Goal: Navigation & Orientation: Go to known website

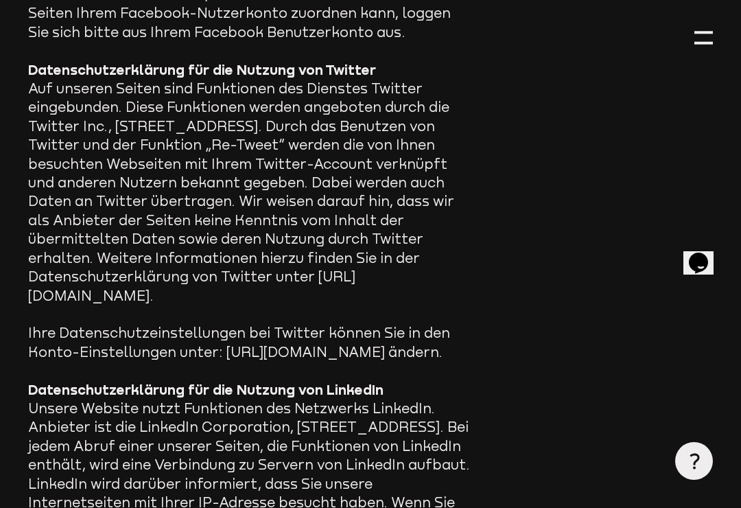
scroll to position [9991, 0]
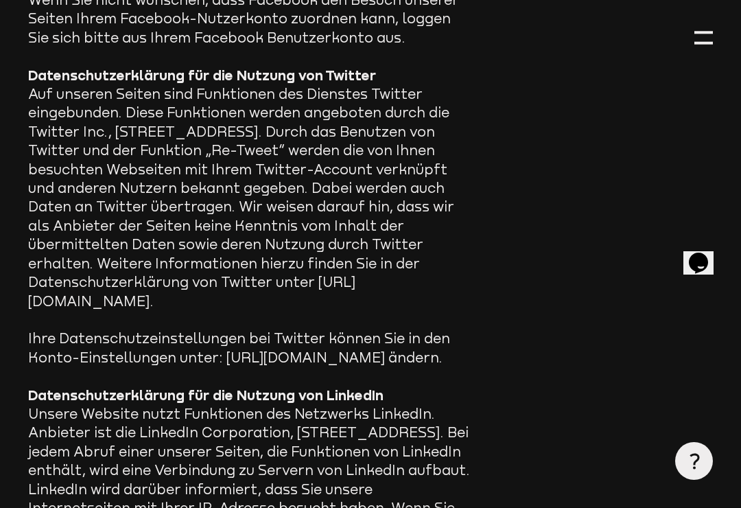
click at [711, 42] on div at bounding box center [704, 37] width 19 height 19
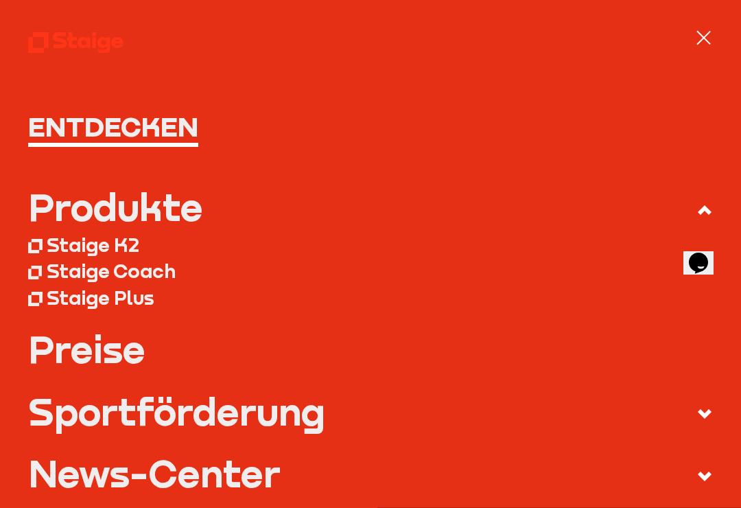
click at [76, 141] on h1 "Entdecken" at bounding box center [370, 127] width 685 height 28
click at [102, 130] on h1 "Entdecken" at bounding box center [370, 127] width 685 height 28
click at [711, 33] on div at bounding box center [704, 37] width 19 height 19
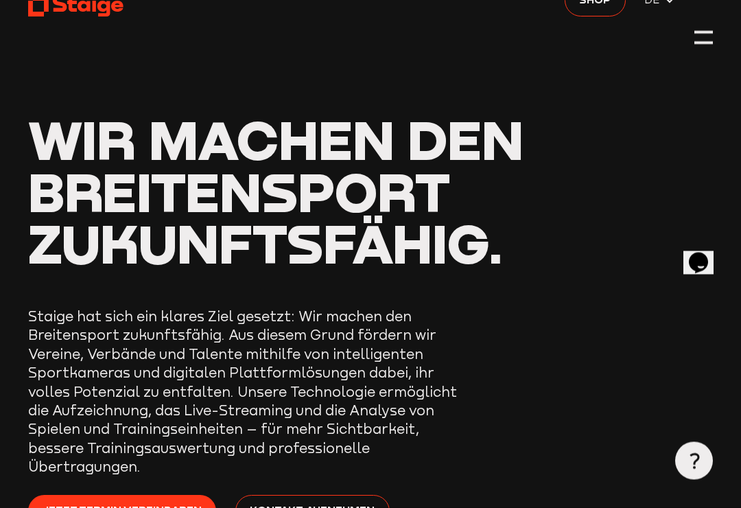
scroll to position [43, 0]
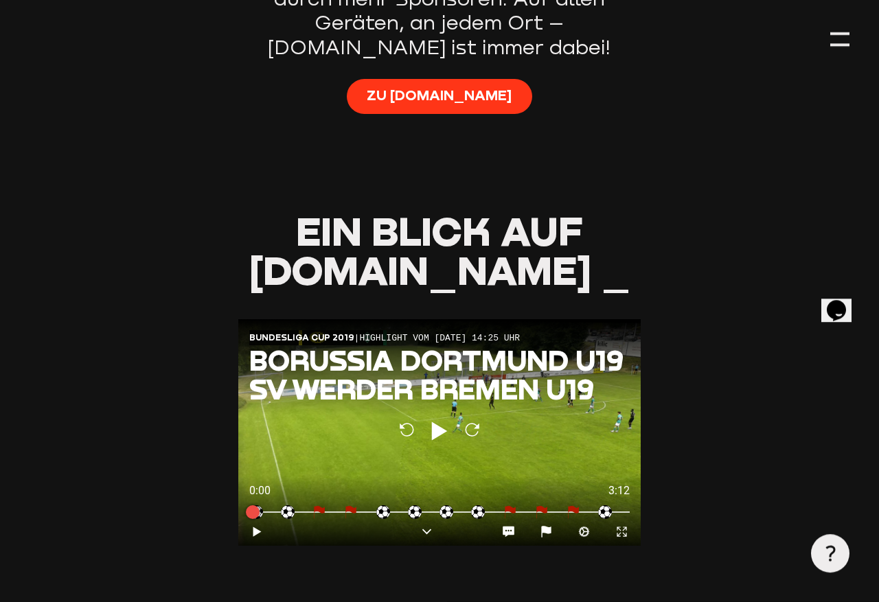
scroll to position [1126, 0]
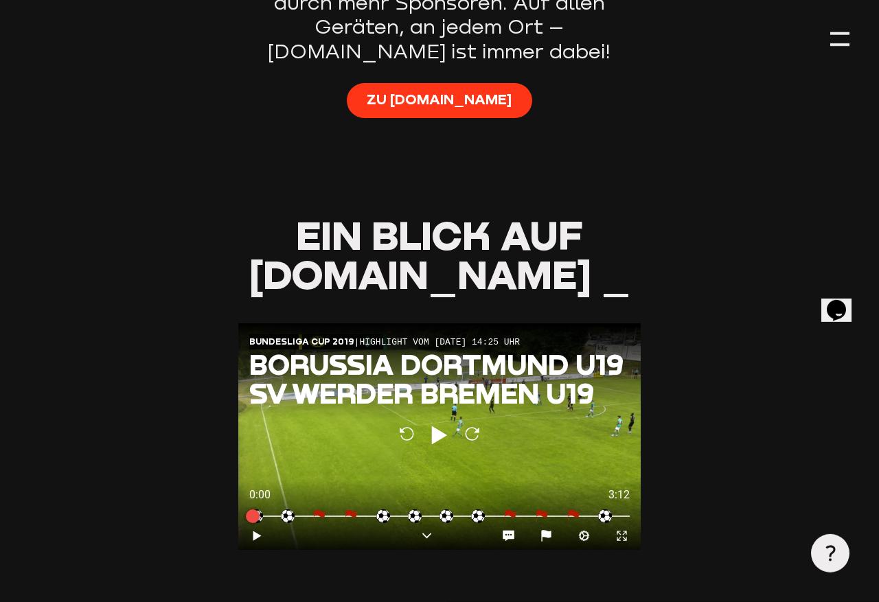
click at [483, 90] on span "Zu Staige.tv" at bounding box center [439, 99] width 145 height 19
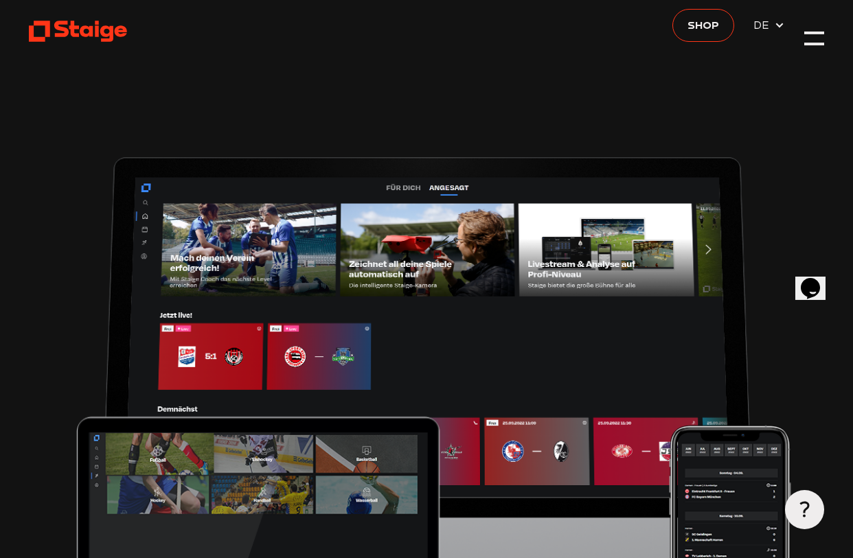
scroll to position [0, 0]
